Goal: Task Accomplishment & Management: Manage account settings

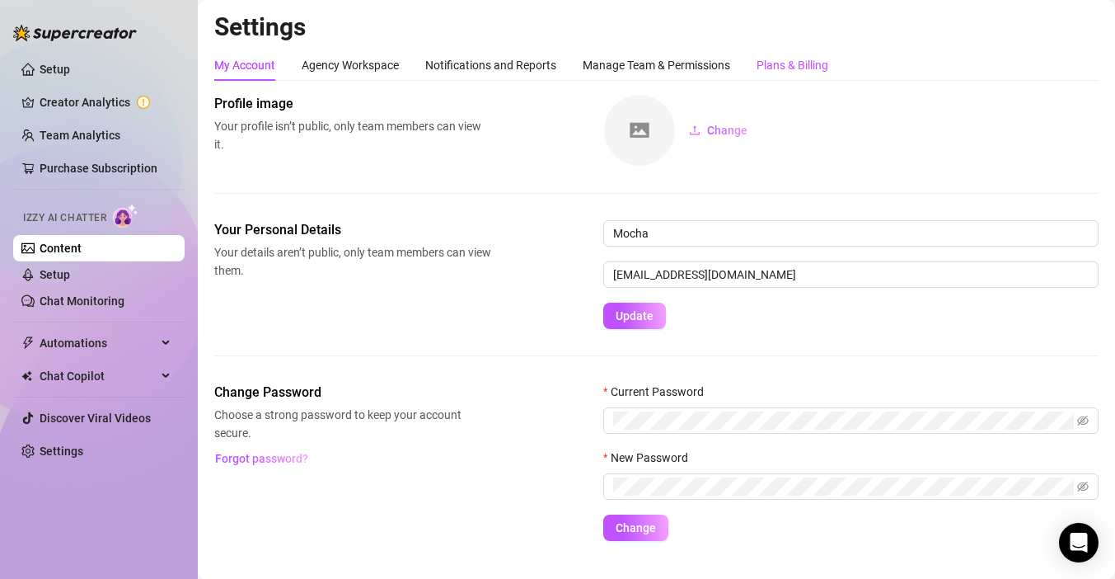
click at [771, 62] on div "Plans & Billing" at bounding box center [793, 65] width 72 height 18
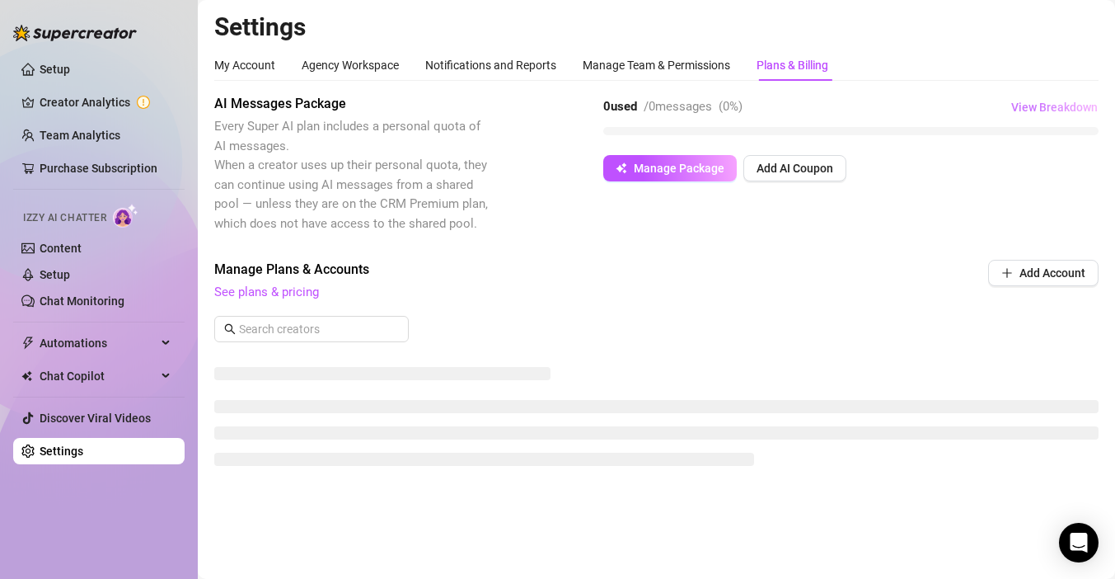
click at [1060, 107] on span "View Breakdown" at bounding box center [1054, 107] width 87 height 13
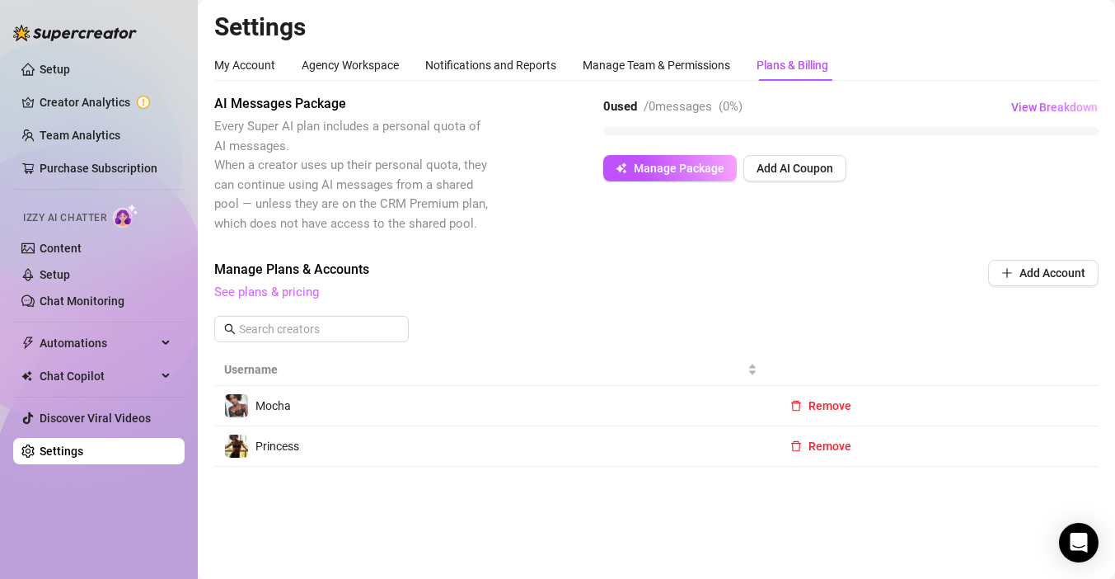
click at [260, 288] on link "See plans & pricing" at bounding box center [266, 291] width 105 height 15
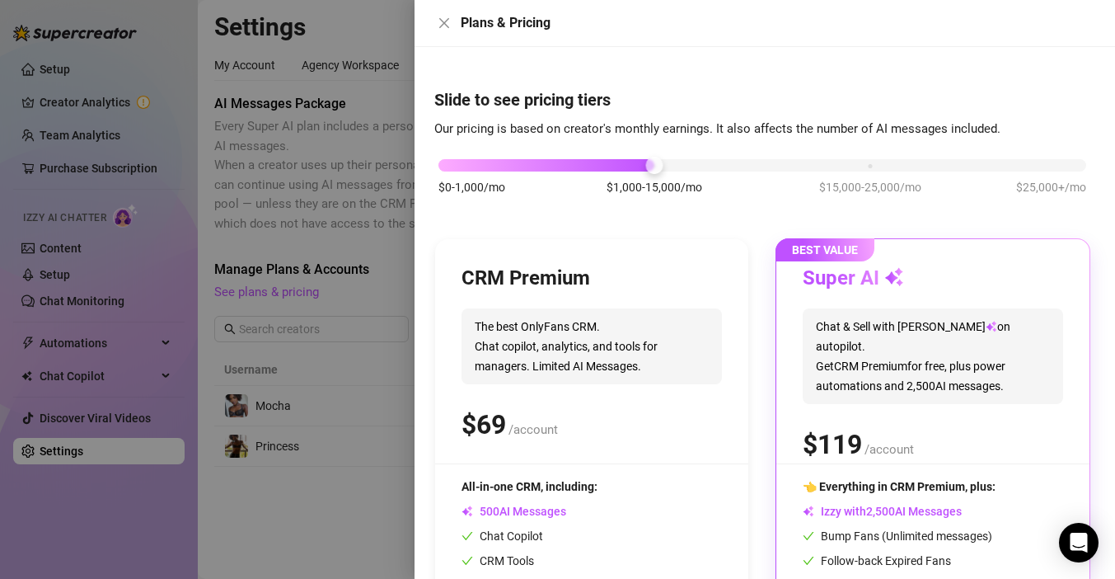
scroll to position [2, 0]
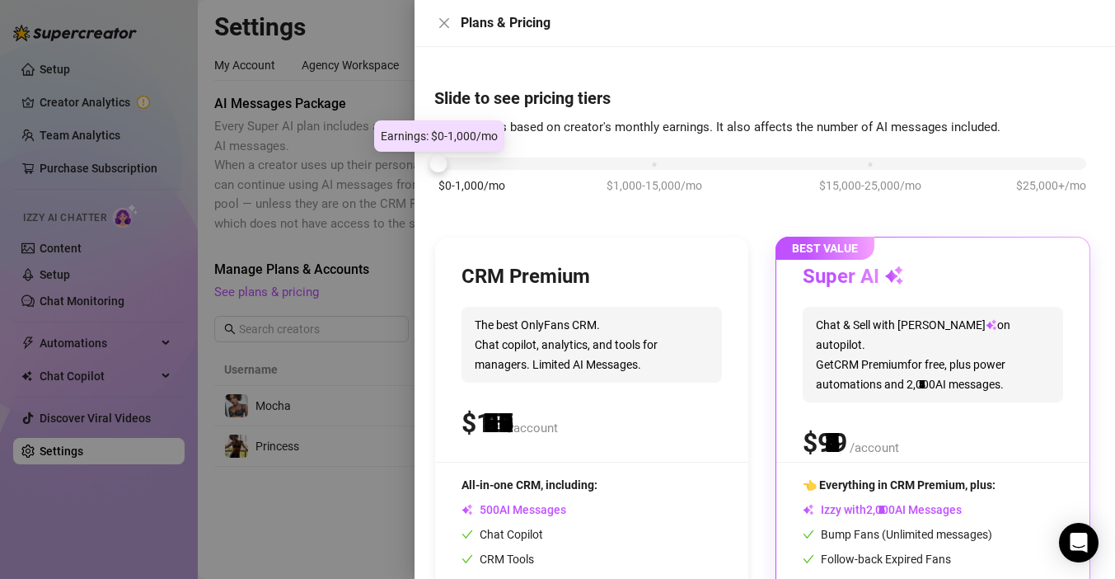
drag, startPoint x: 655, startPoint y: 166, endPoint x: 466, endPoint y: 164, distance: 189.6
click at [466, 164] on div "$0-1,000/mo $1,000-15,000/mo $15,000-25,000/mo $25,000+/mo" at bounding box center [762, 159] width 648 height 10
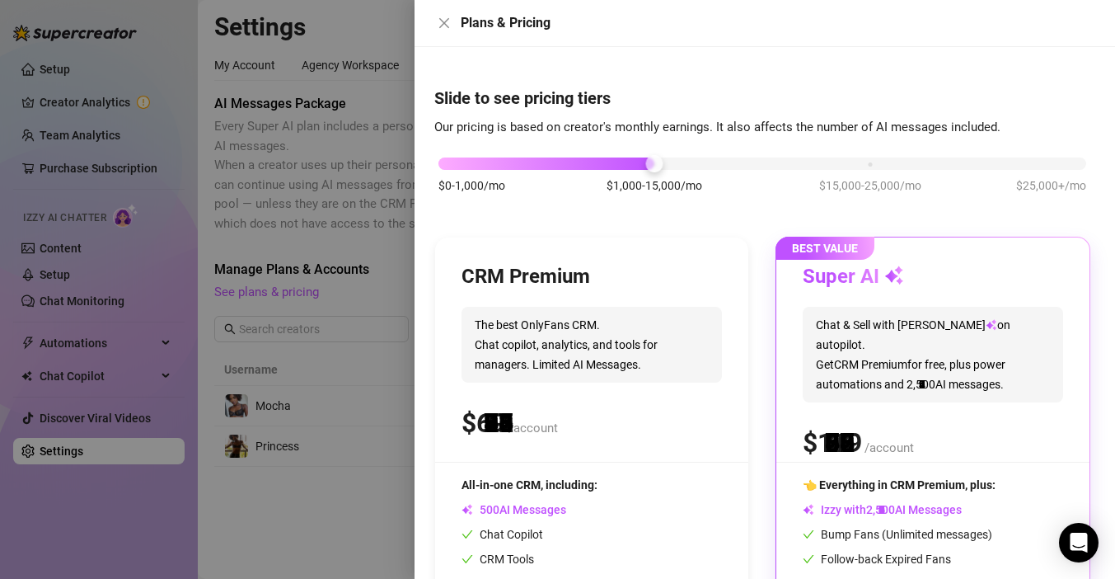
click at [651, 164] on div "$0-1,000/mo $1,000-15,000/mo $15,000-25,000/mo $25,000+/mo" at bounding box center [762, 159] width 648 height 10
click at [452, 163] on div "$0-1,000/mo $1,000-15,000/mo $15,000-25,000/mo $25,000+/mo" at bounding box center [762, 159] width 648 height 10
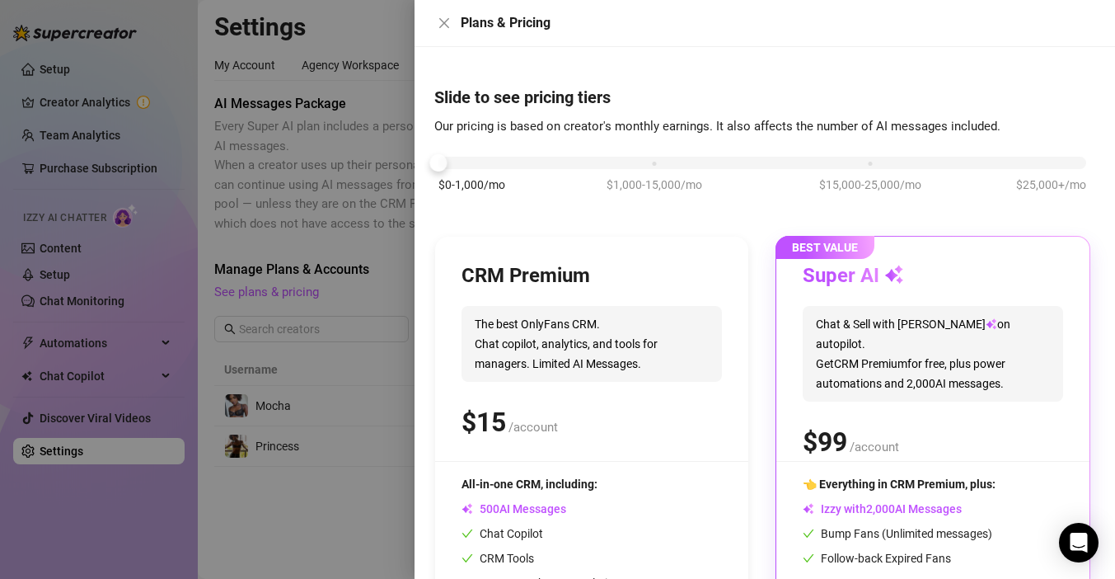
scroll to position [0, 0]
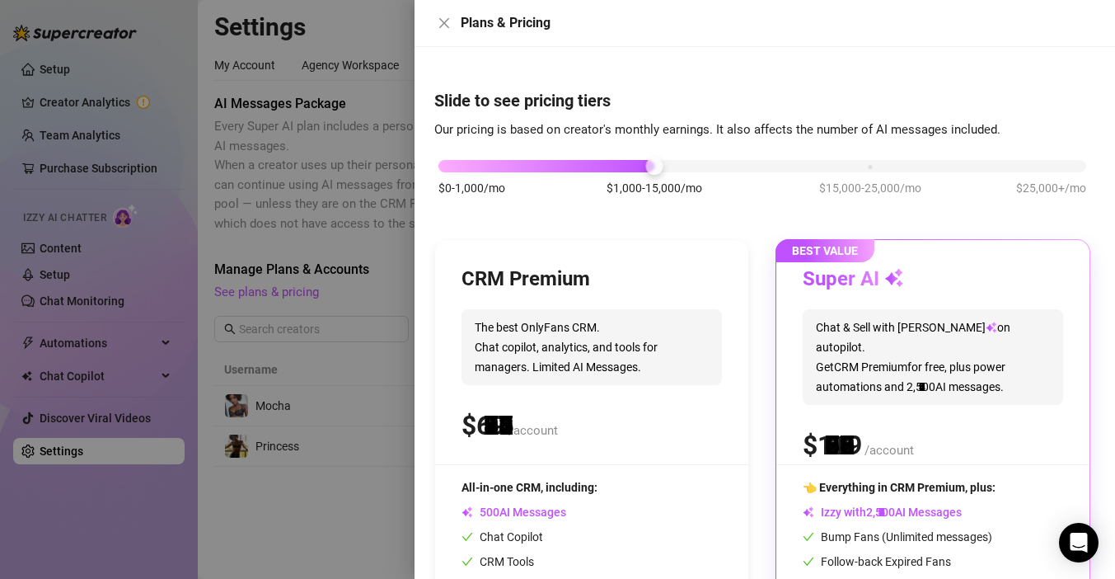
click at [648, 166] on div "$0-1,000/mo $1,000-15,000/mo $15,000-25,000/mo $25,000+/mo" at bounding box center [762, 162] width 648 height 10
click at [875, 166] on div "$0-1,000/mo $1,000-15,000/mo $15,000-25,000/mo $25,000+/mo" at bounding box center [762, 162] width 648 height 10
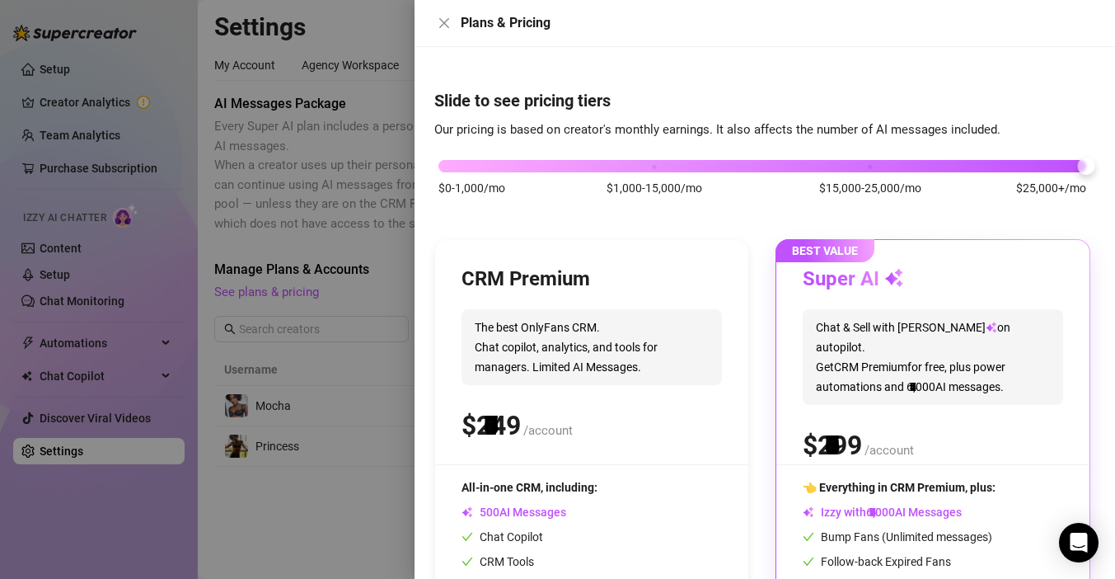
click at [1035, 166] on div "$0-1,000/mo $1,000-15,000/mo $15,000-25,000/mo $25,000+/mo" at bounding box center [762, 162] width 648 height 10
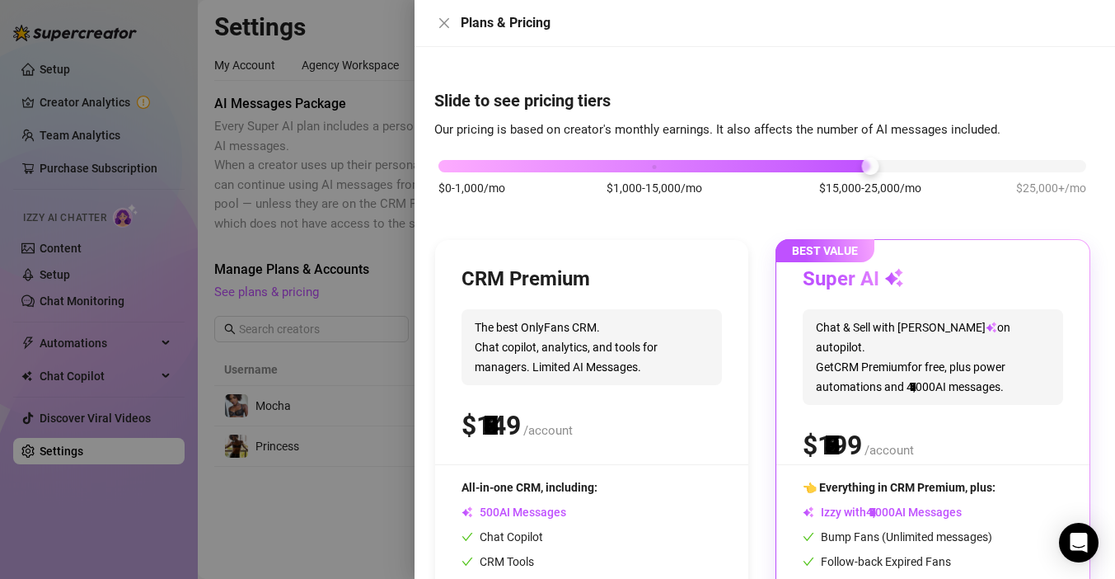
click at [860, 166] on div "$0-1,000/mo $1,000-15,000/mo $15,000-25,000/mo $25,000+/mo" at bounding box center [762, 162] width 648 height 10
click at [1046, 166] on div "$0-1,000/mo $1,000-15,000/mo $15,000-25,000/mo $25,000+/mo" at bounding box center [762, 162] width 648 height 10
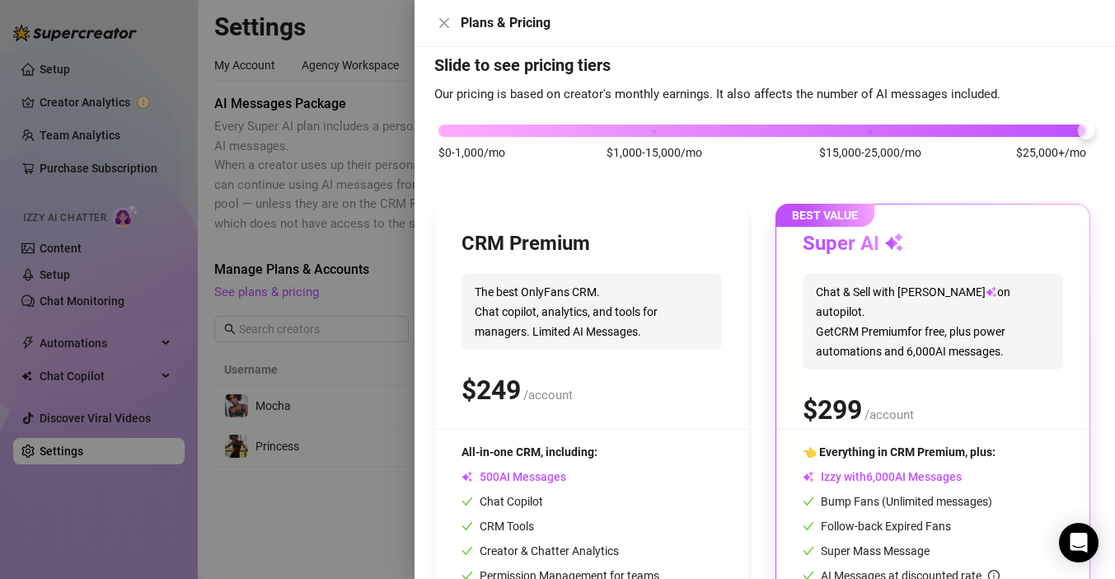
scroll to position [34, 0]
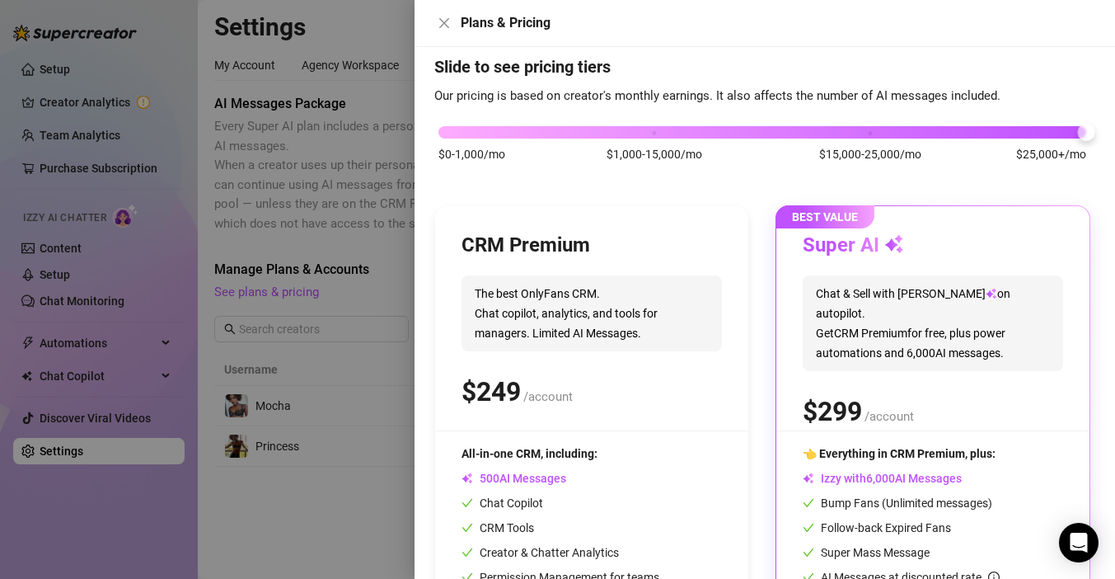
click at [865, 133] on div "$0-1,000/mo $1,000-15,000/mo $15,000-25,000/mo $25,000+/mo" at bounding box center [762, 128] width 648 height 10
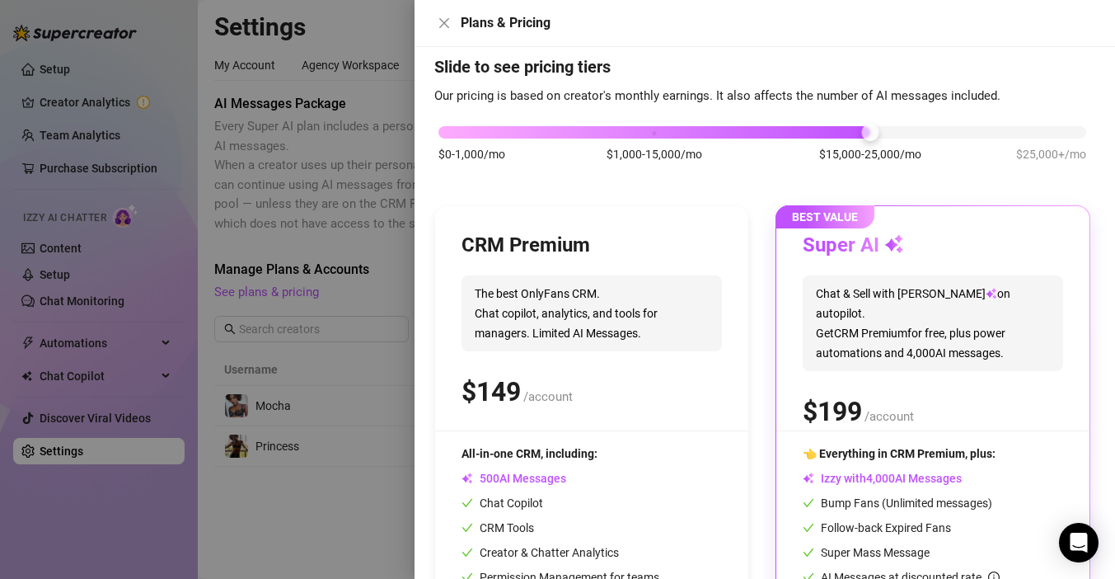
click at [693, 132] on div "$0-1,000/mo $1,000-15,000/mo $15,000-25,000/mo $25,000+/mo" at bounding box center [762, 128] width 648 height 10
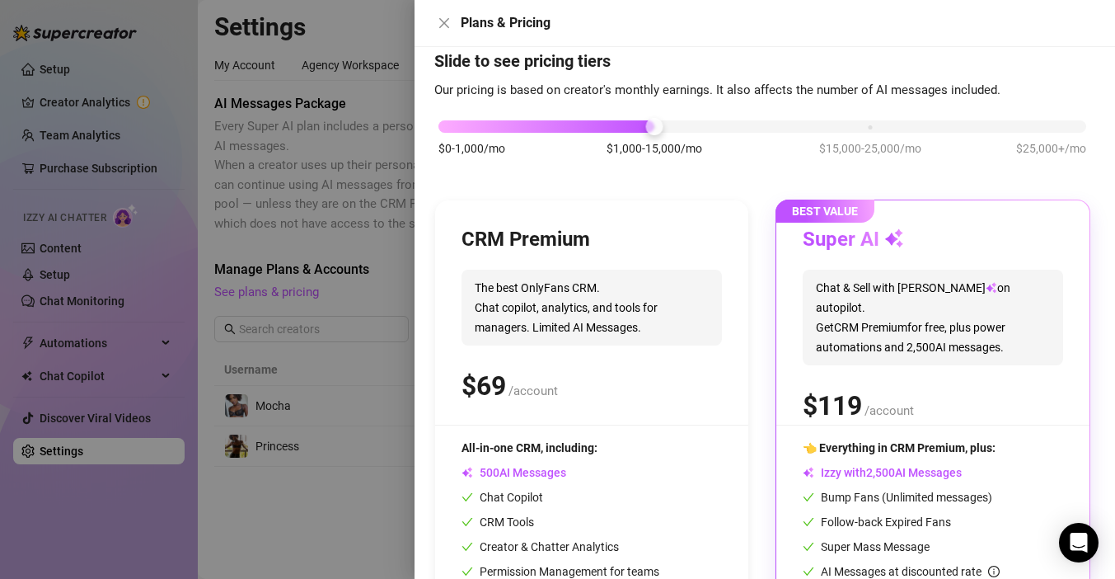
scroll to position [16, 0]
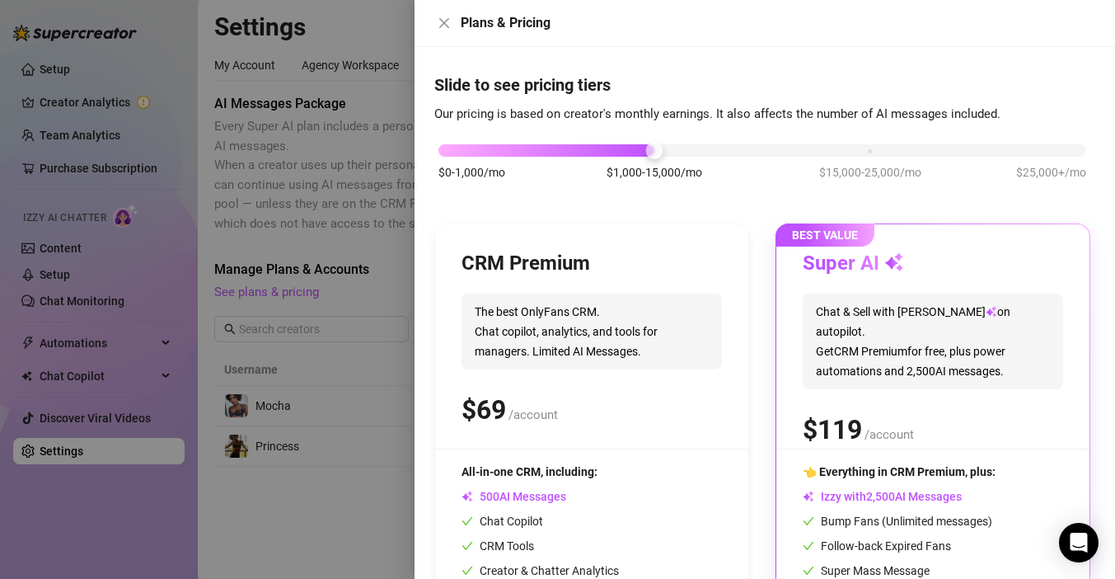
click at [440, 148] on div "$0-1,000/mo $1,000-15,000/mo $15,000-25,000/mo $25,000+/mo" at bounding box center [762, 146] width 648 height 10
click at [647, 143] on div "$0-1,000/mo $1,000-15,000/mo $15,000-25,000/mo $25,000+/mo" at bounding box center [762, 146] width 648 height 10
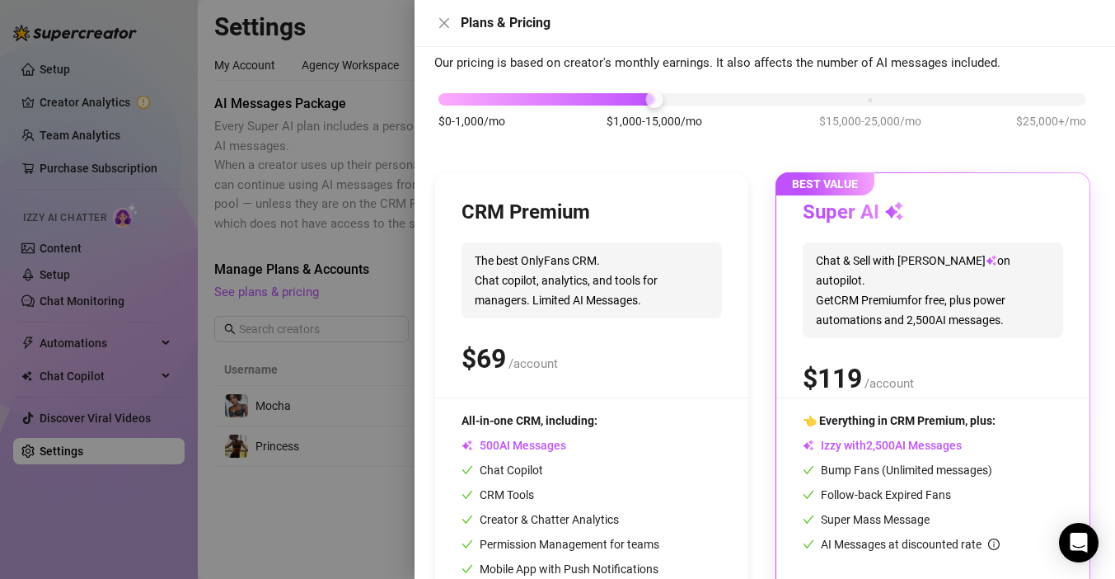
scroll to position [0, 0]
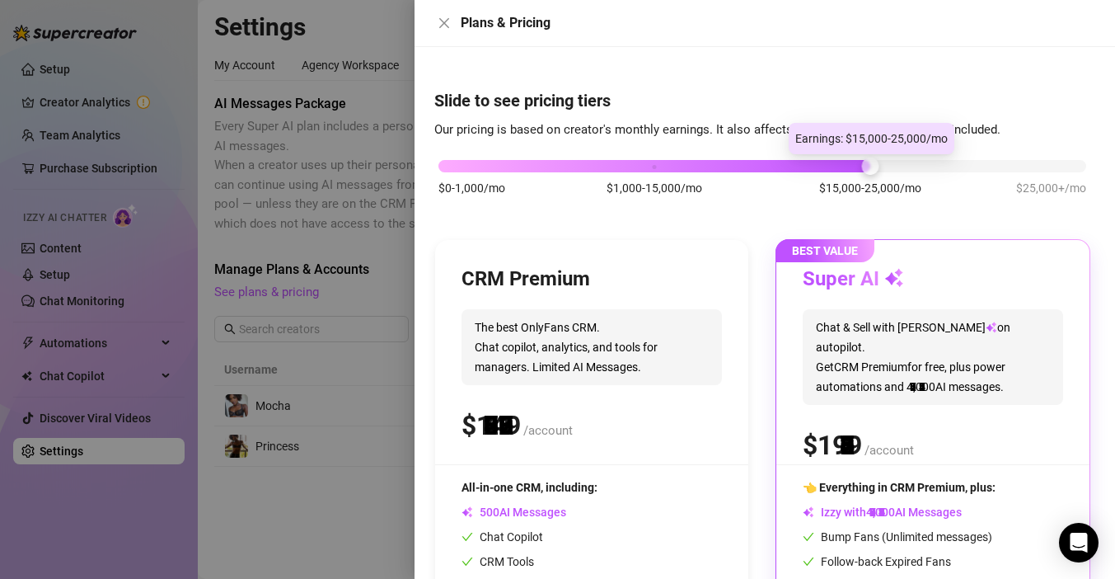
click at [870, 166] on div "$0-1,000/mo $1,000-15,000/mo $15,000-25,000/mo $25,000+/mo" at bounding box center [762, 162] width 648 height 10
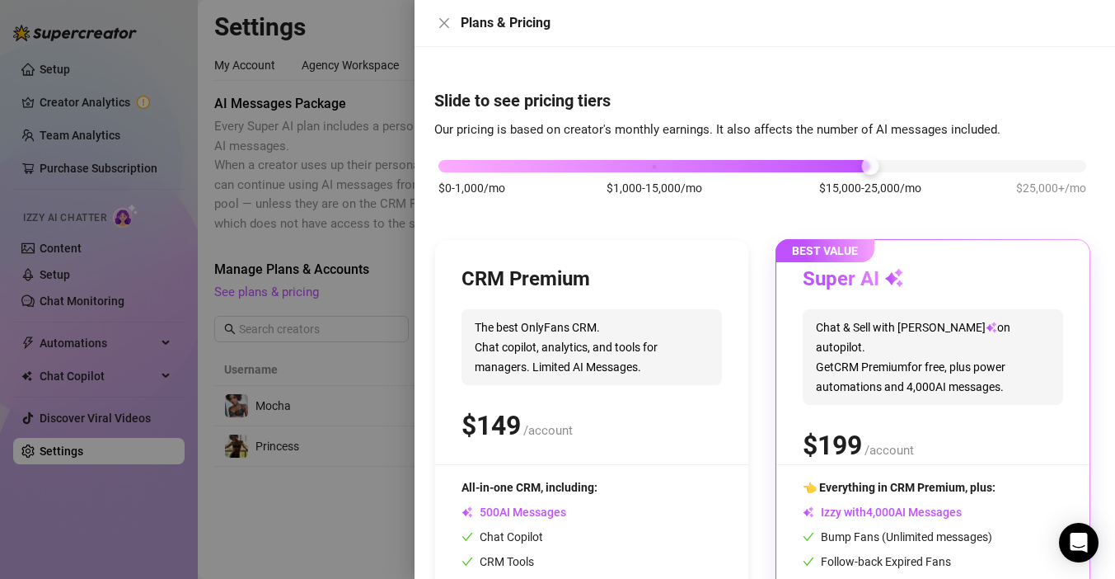
click at [673, 160] on div "$0-1,000/mo $1,000-15,000/mo $15,000-25,000/mo $25,000+/mo" at bounding box center [762, 162] width 648 height 10
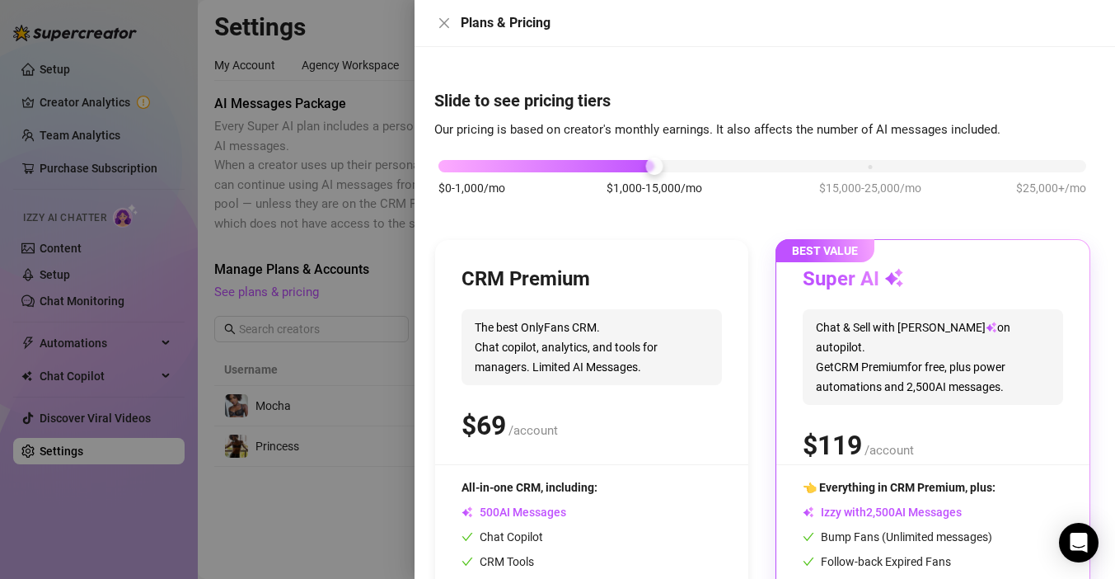
click at [889, 371] on span "Chat & Sell with Izzy on autopilot. Get CRM Premium for free, plus power automa…" at bounding box center [933, 357] width 260 height 96
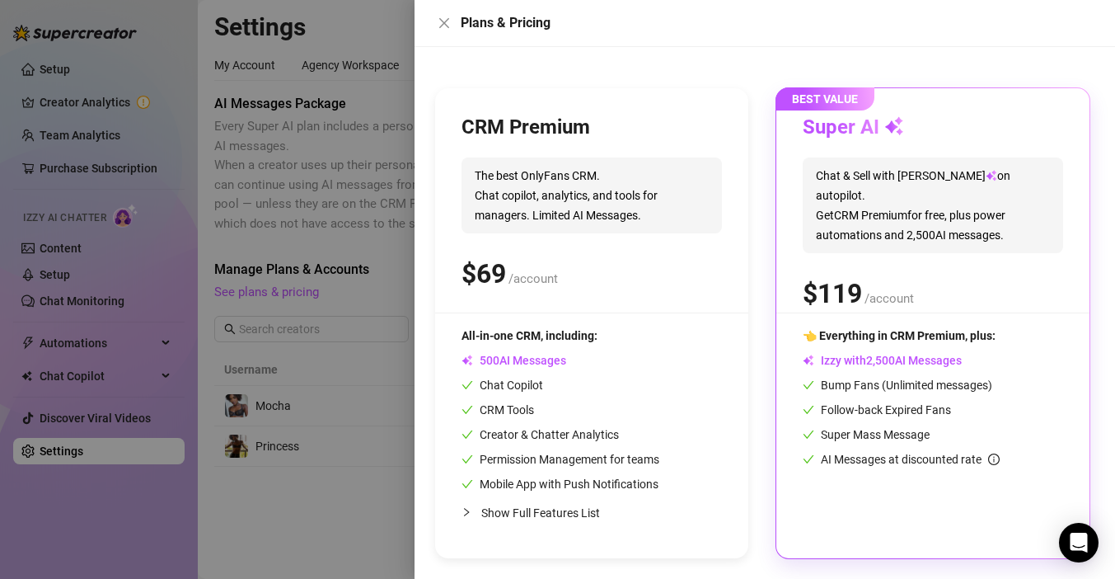
click at [617, 322] on div "CRM Premium The best OnlyFans CRM. Chat copilot, analytics, and tools for manag…" at bounding box center [591, 323] width 313 height 470
click at [653, 204] on span "The best OnlyFans CRM. Chat copilot, analytics, and tools for managers. Limited…" at bounding box center [592, 195] width 260 height 76
click at [627, 119] on div "CRM Premium" at bounding box center [592, 128] width 260 height 26
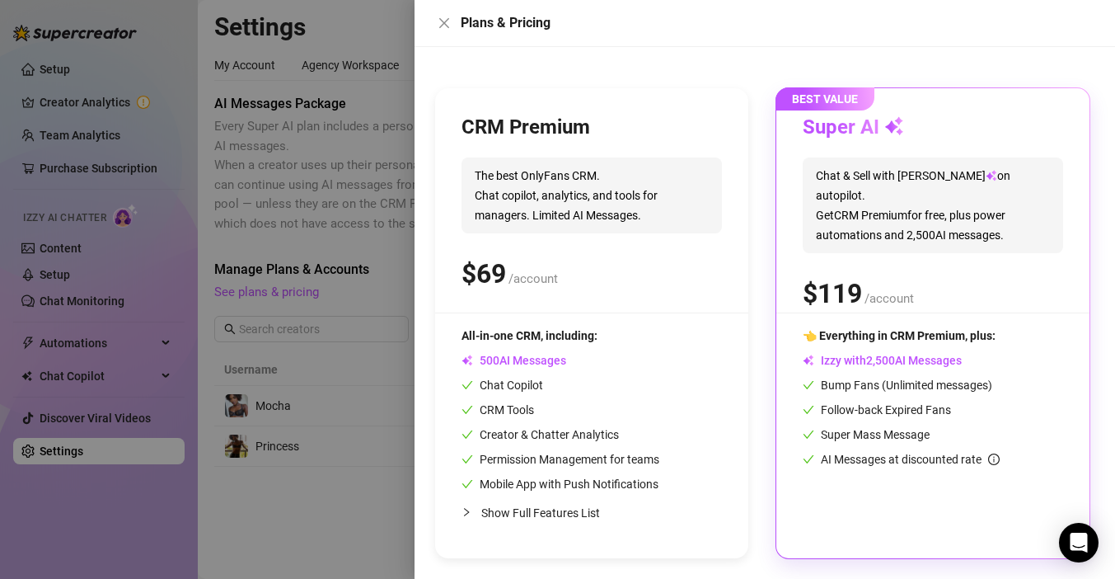
click at [626, 118] on div "CRM Premium" at bounding box center [592, 128] width 260 height 26
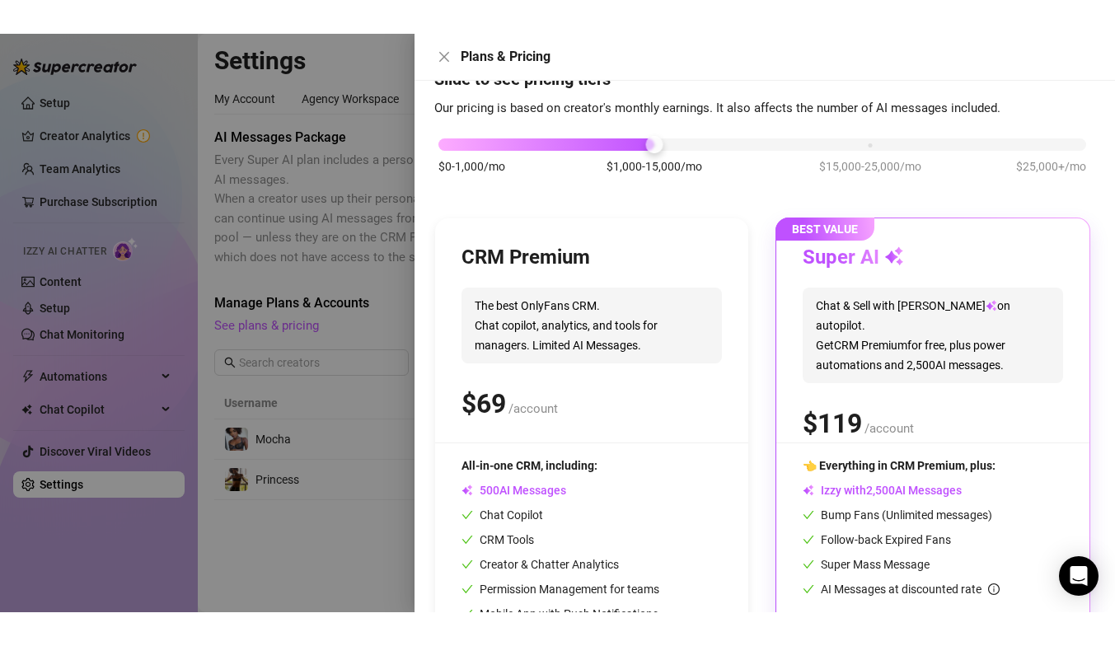
scroll to position [0, 0]
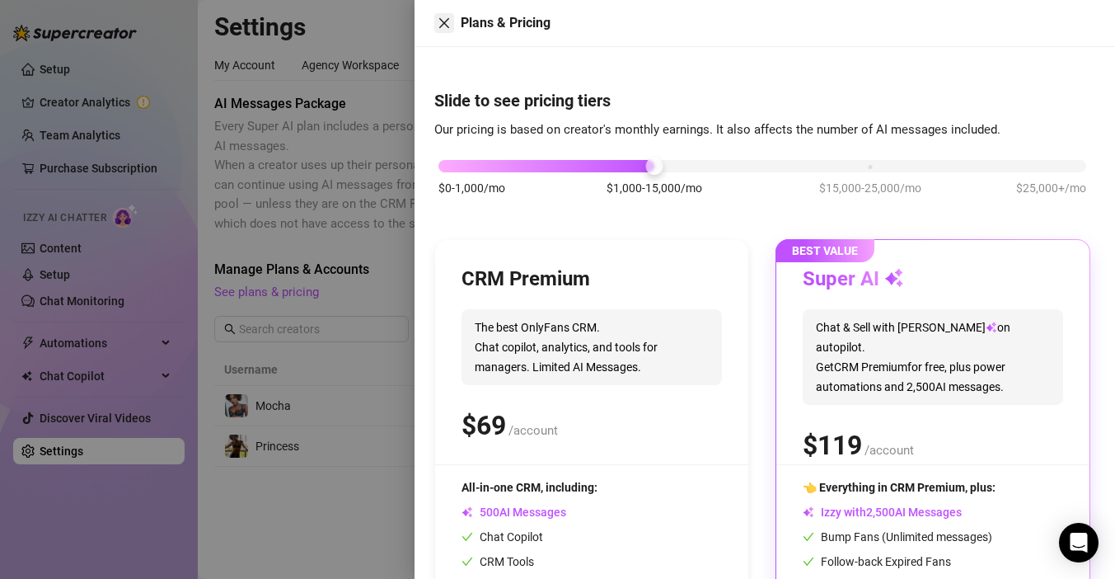
click at [443, 26] on icon "close" at bounding box center [444, 22] width 13 height 13
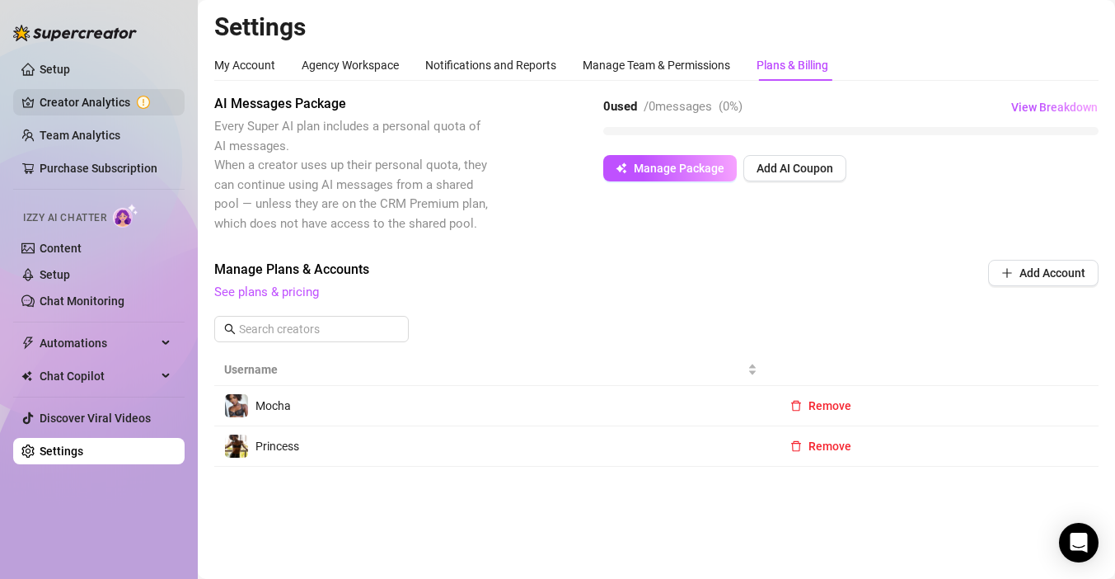
click at [97, 95] on link "Creator Analytics" at bounding box center [106, 102] width 132 height 26
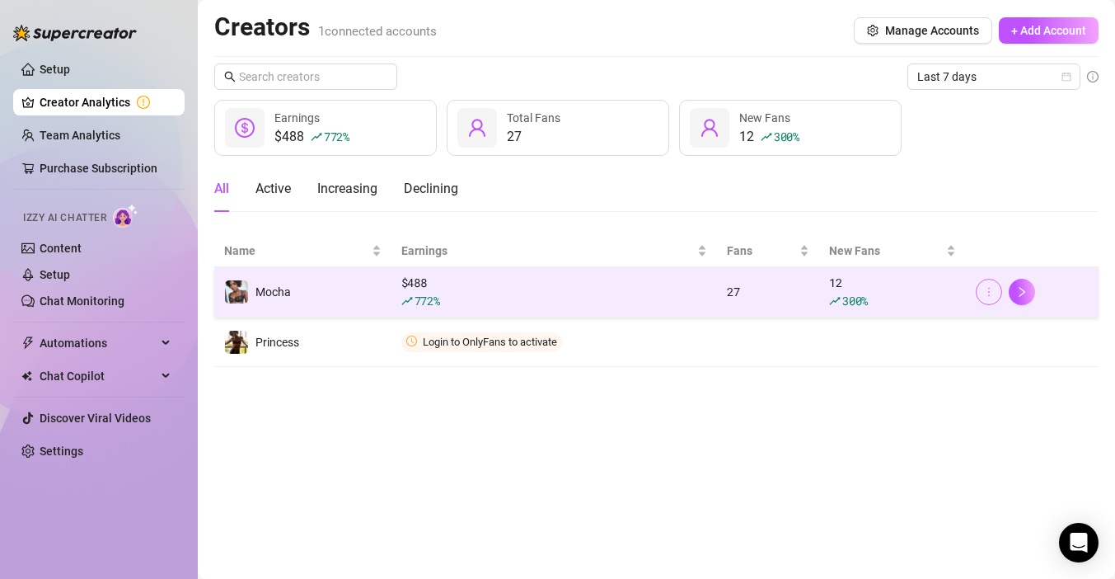
click at [980, 288] on button "button" at bounding box center [989, 292] width 26 height 26
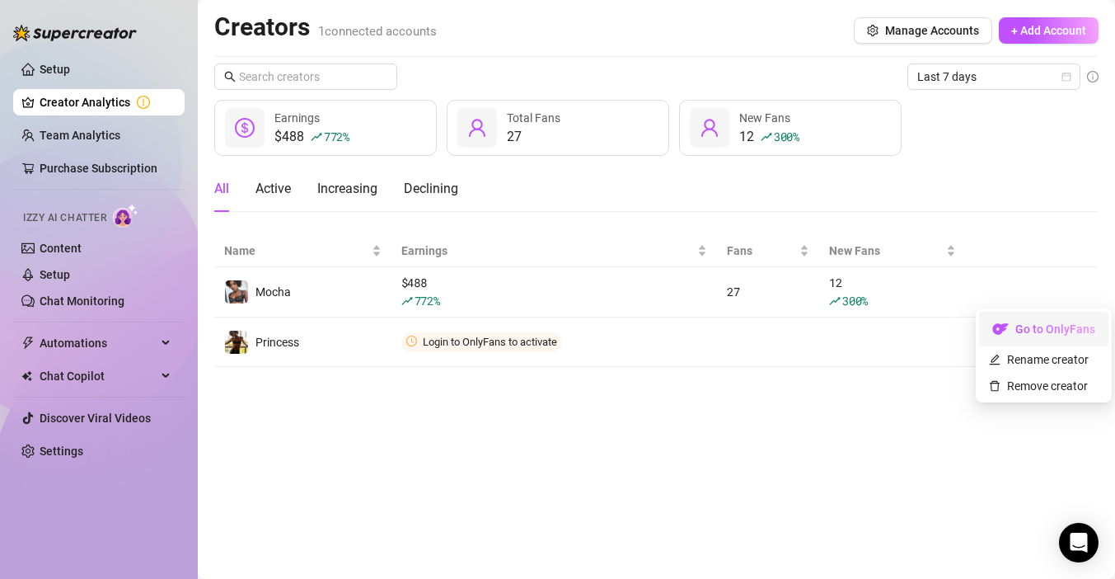
click at [1006, 326] on link "Go to OnlyFans" at bounding box center [1043, 332] width 129 height 13
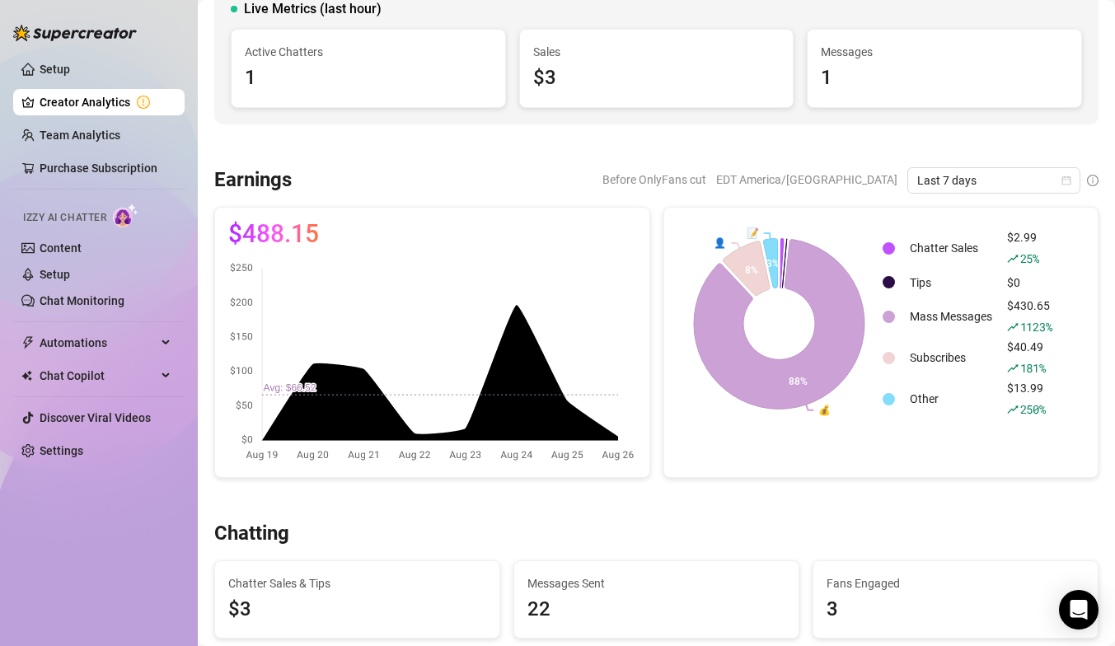
scroll to position [186, 0]
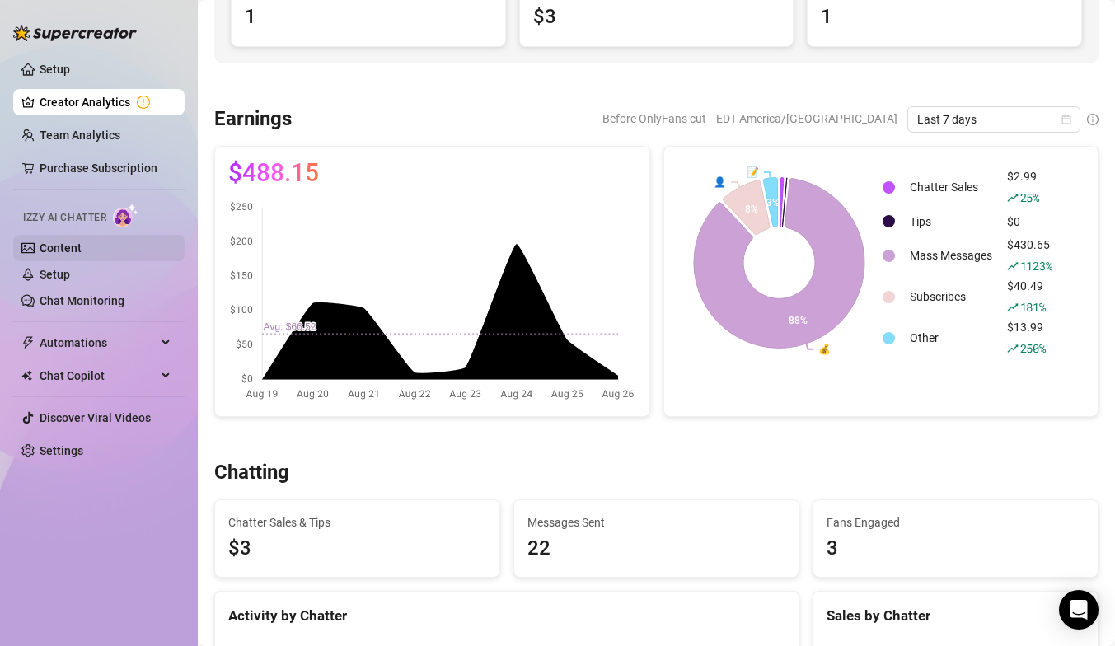
click at [82, 247] on link "Content" at bounding box center [61, 248] width 42 height 13
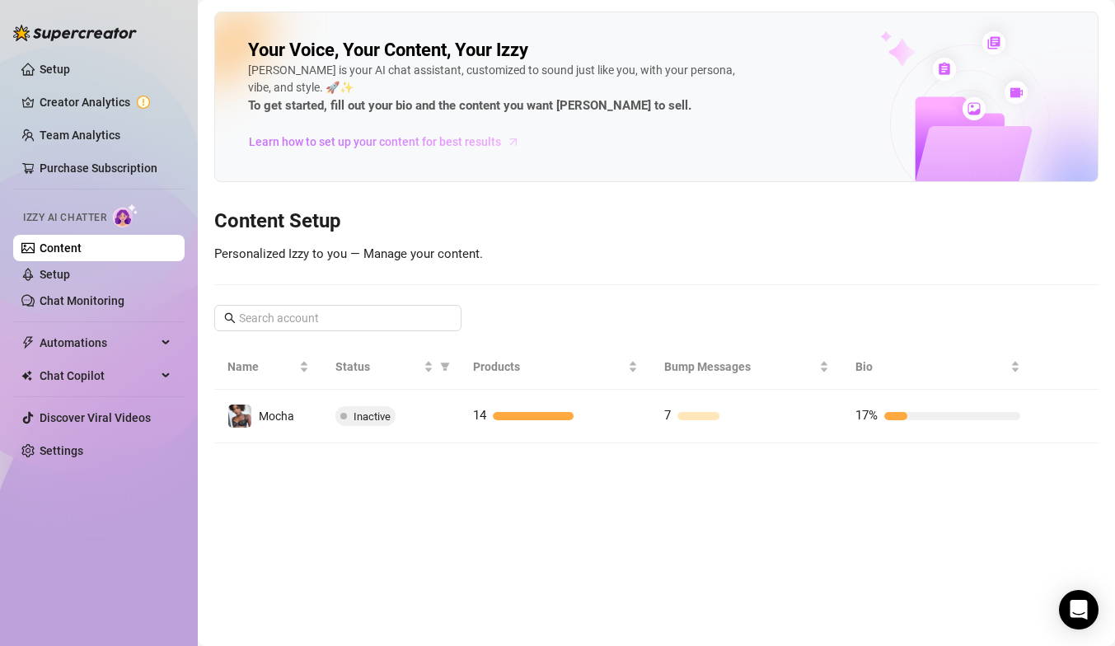
click at [500, 137] on link "Learn how to set up your content for best results" at bounding box center [390, 142] width 284 height 26
